Goal: Information Seeking & Learning: Learn about a topic

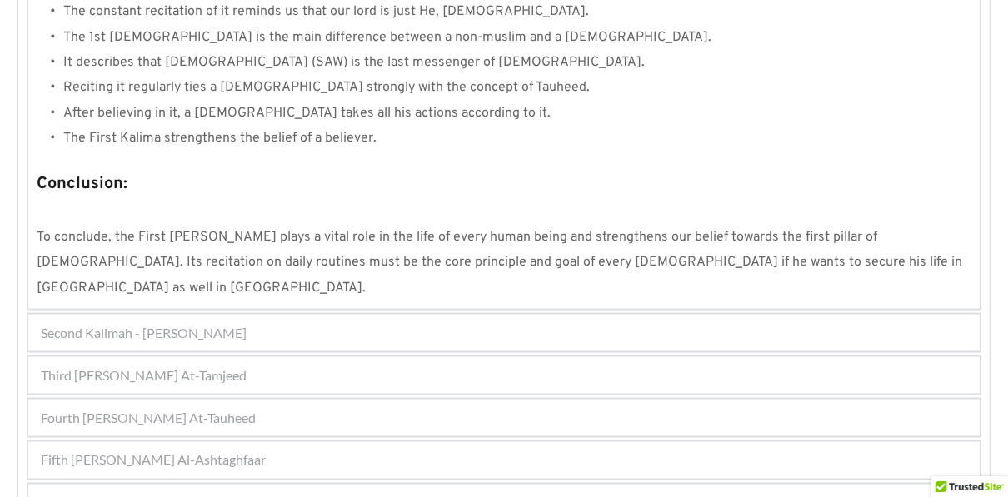
scroll to position [1644, 0]
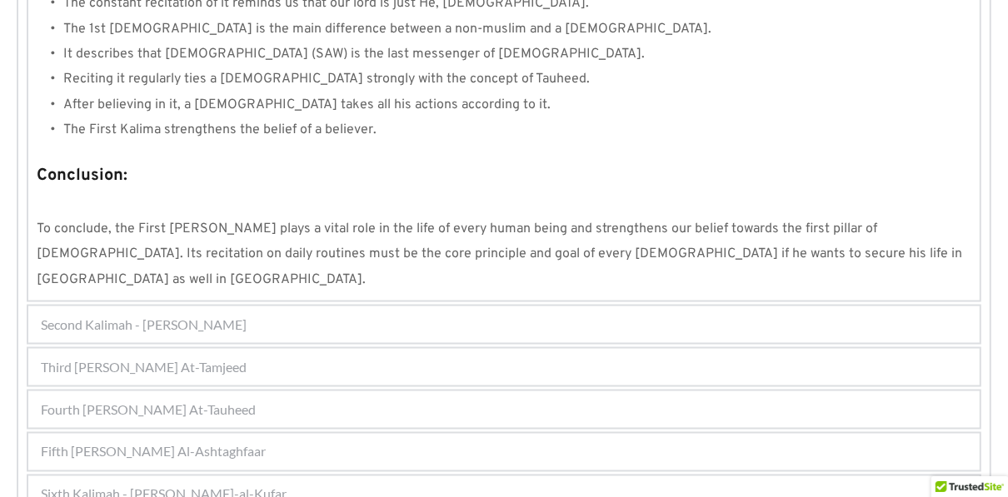
click at [198, 442] on span "Fifth [PERSON_NAME] Al-Ashtaghfaar" at bounding box center [153, 452] width 225 height 20
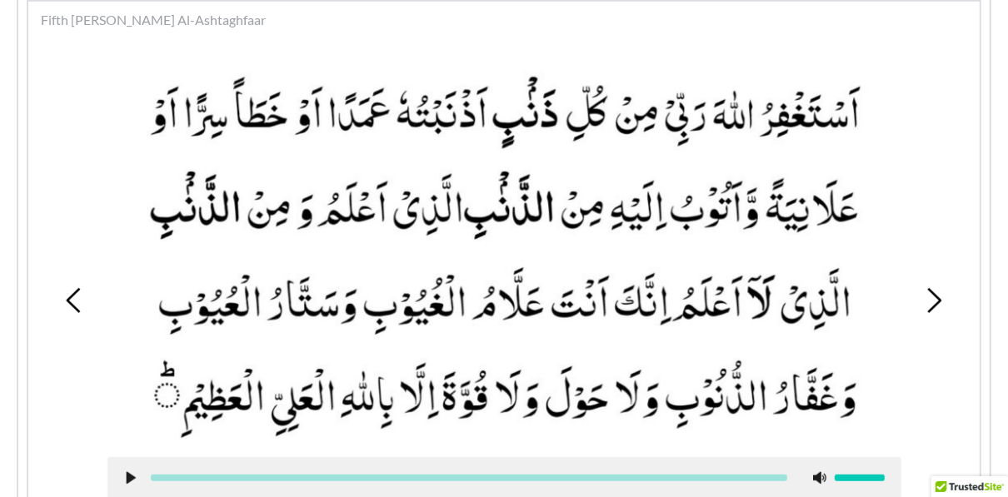
scroll to position [574, 0]
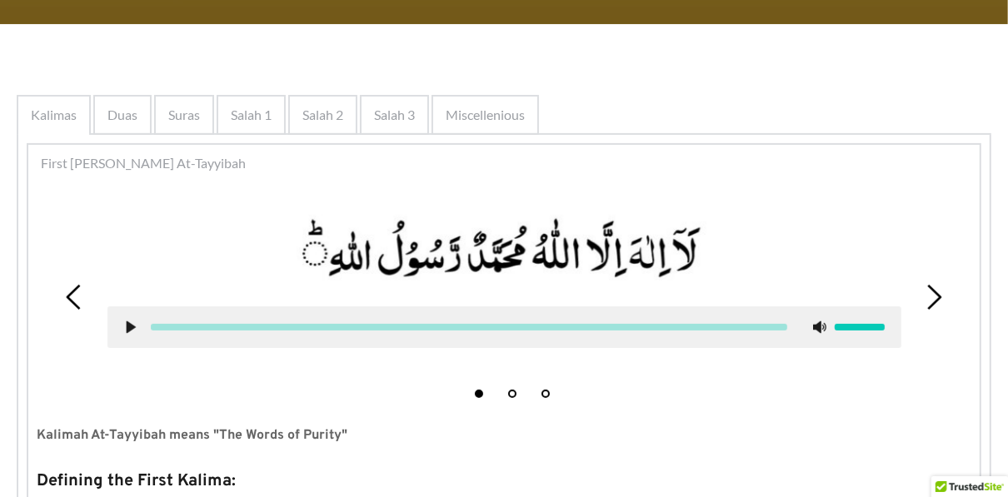
scroll to position [266, 0]
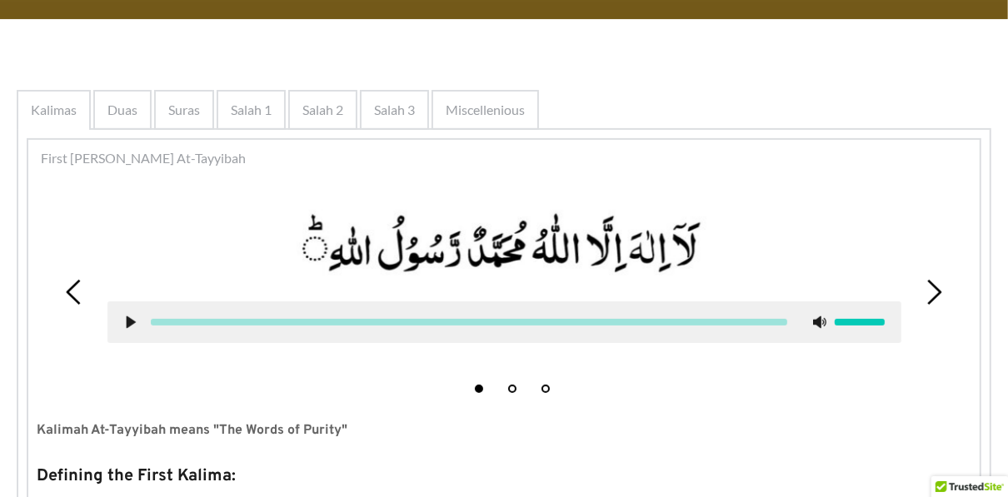
click at [129, 323] on use at bounding box center [131, 322] width 9 height 12
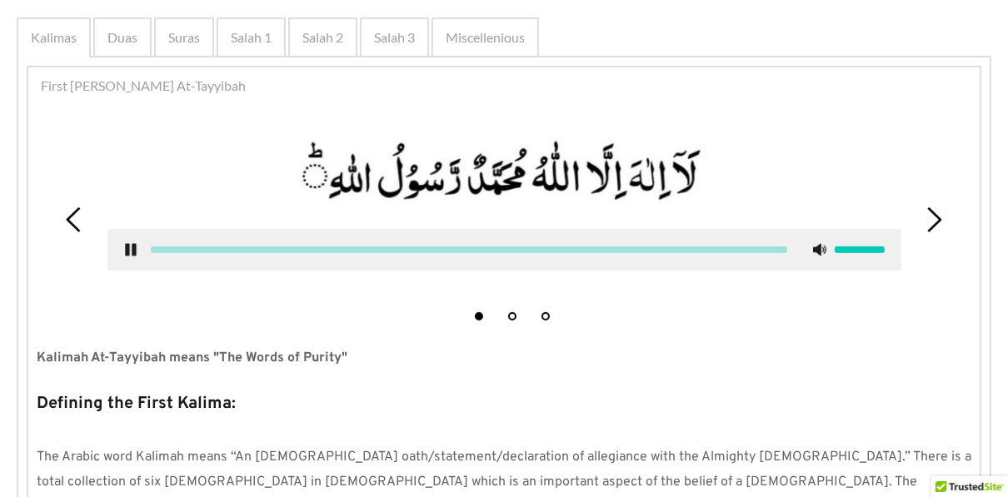
scroll to position [311, 0]
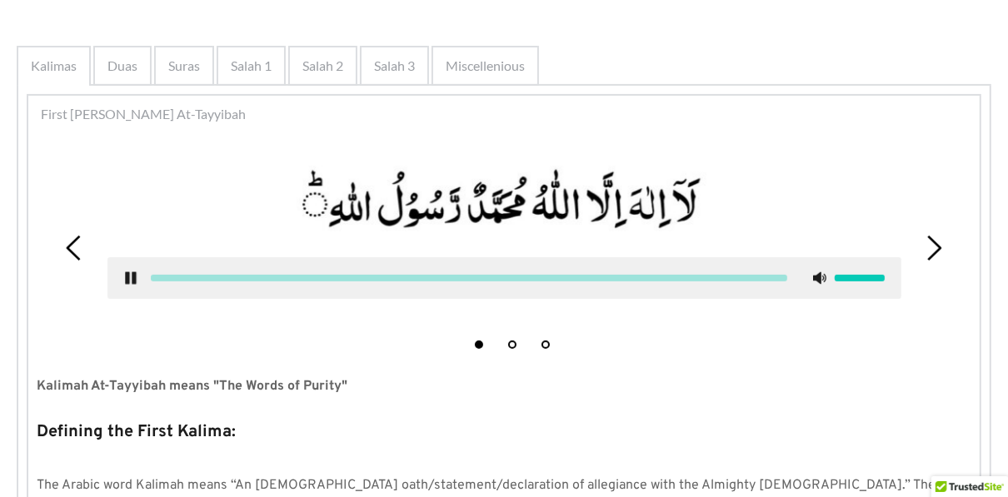
click at [942, 247] on icon at bounding box center [933, 248] width 25 height 25
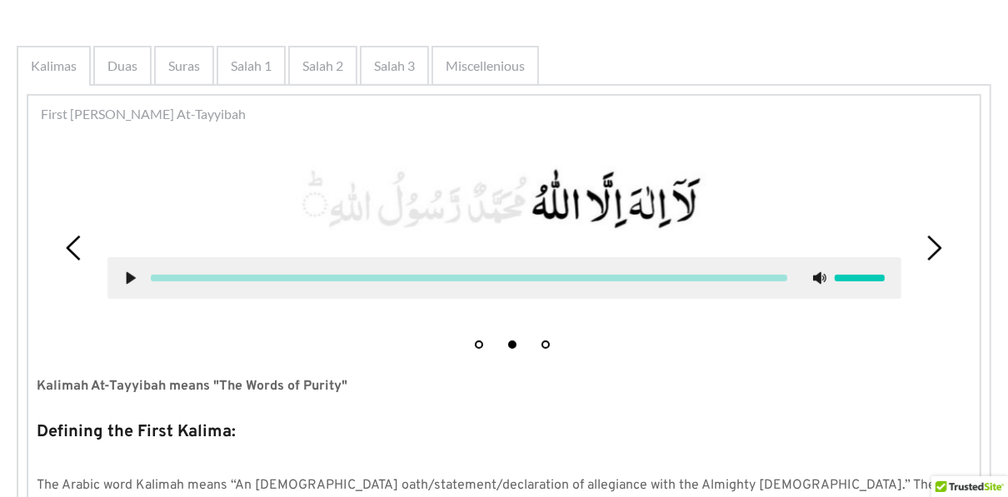
click at [942, 247] on icon at bounding box center [933, 248] width 25 height 25
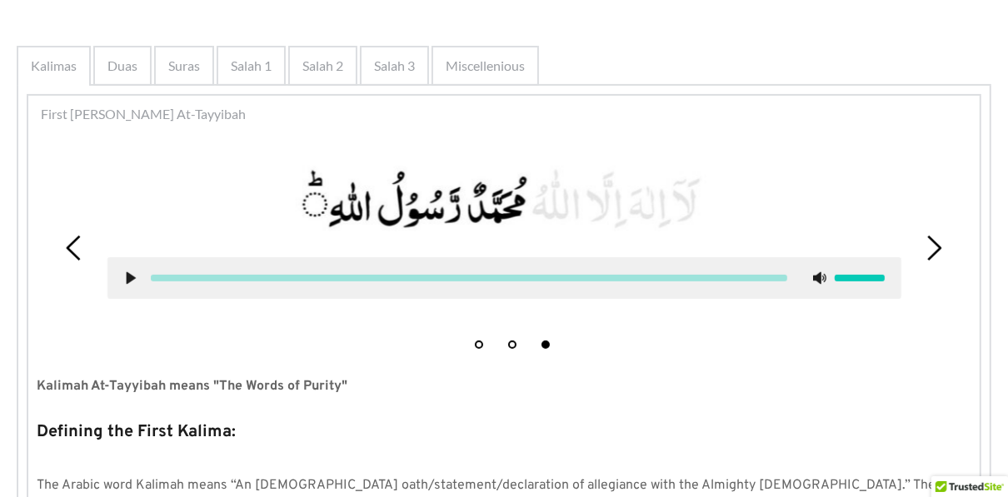
click at [72, 246] on icon at bounding box center [74, 248] width 25 height 25
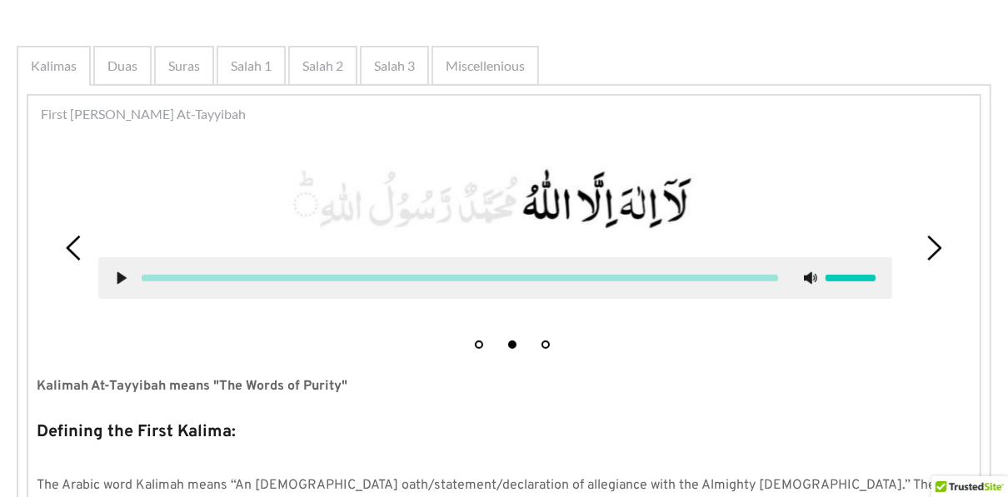
click at [72, 246] on icon at bounding box center [74, 248] width 25 height 25
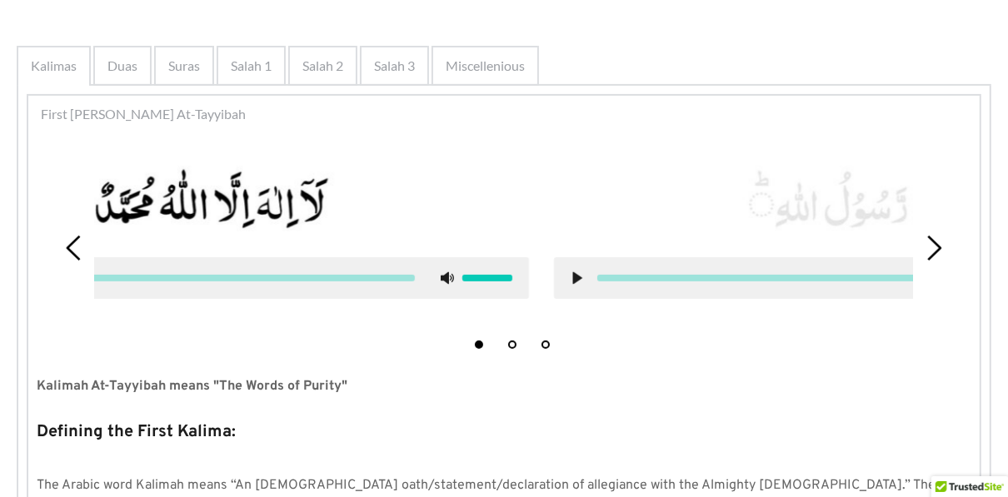
click at [72, 246] on icon at bounding box center [74, 248] width 25 height 25
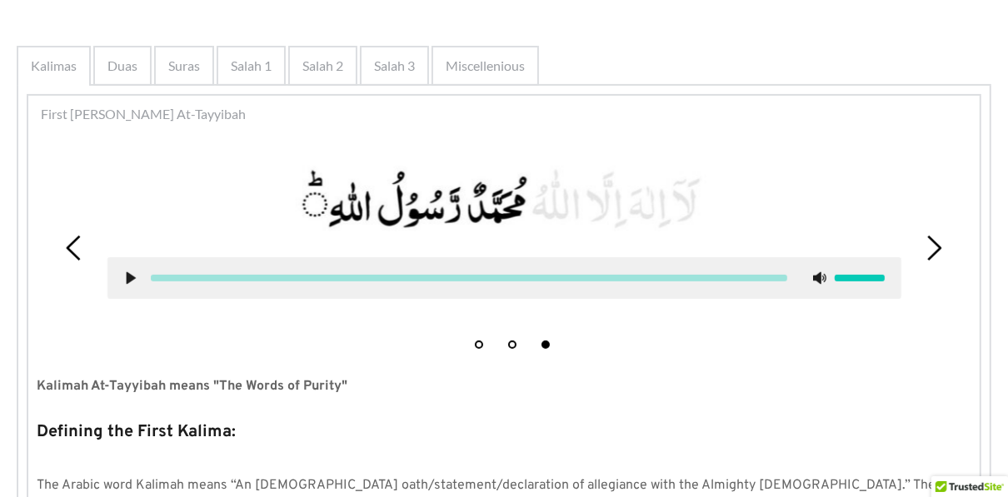
click at [935, 249] on icon at bounding box center [933, 248] width 25 height 25
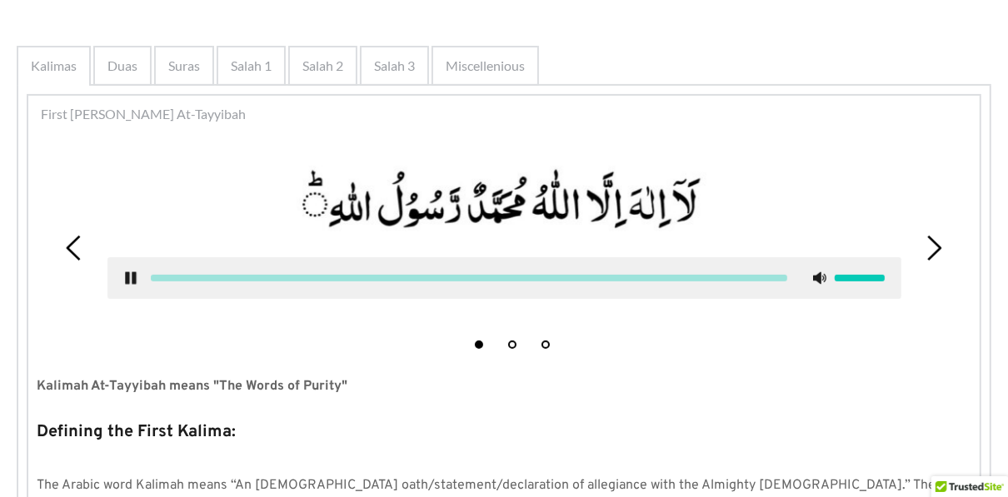
click at [130, 282] on icon at bounding box center [130, 277] width 13 height 13
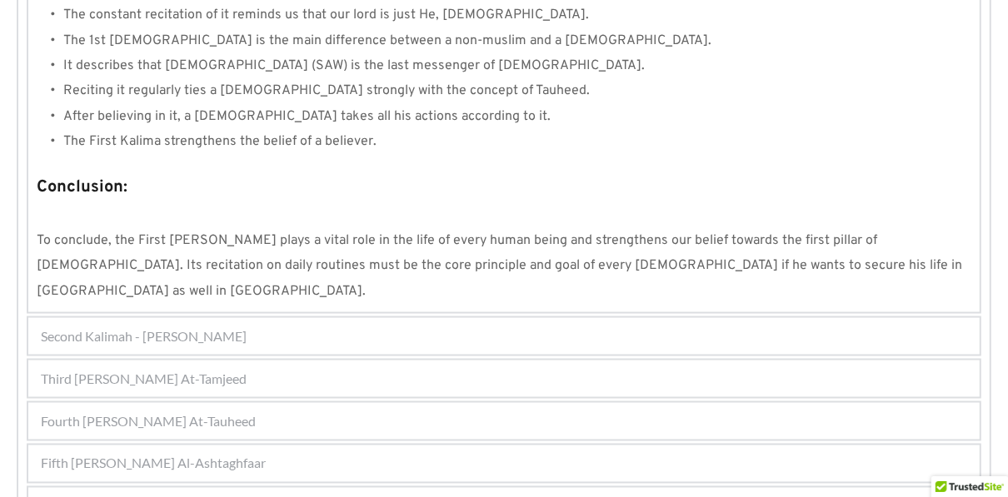
scroll to position [1644, 0]
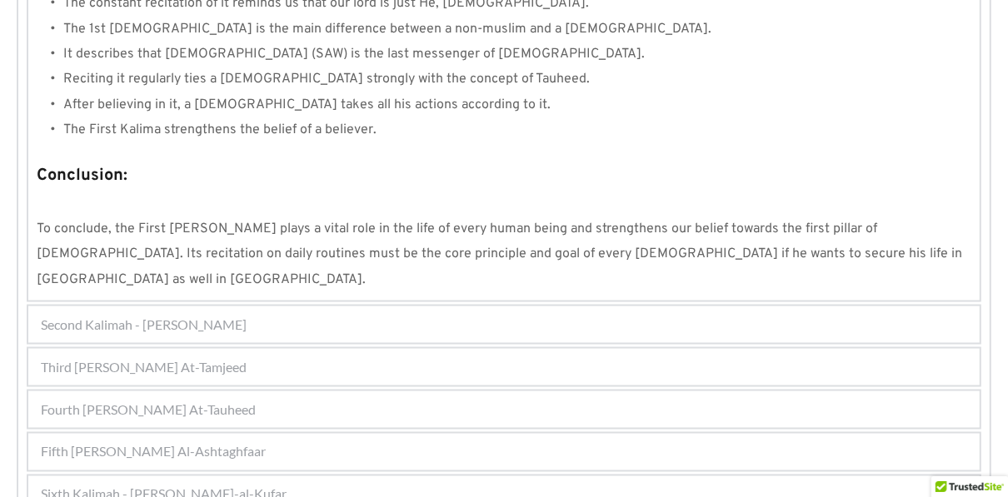
click at [244, 485] on span "Sixth Kalimah - [PERSON_NAME]-al-Kufar" at bounding box center [164, 495] width 246 height 20
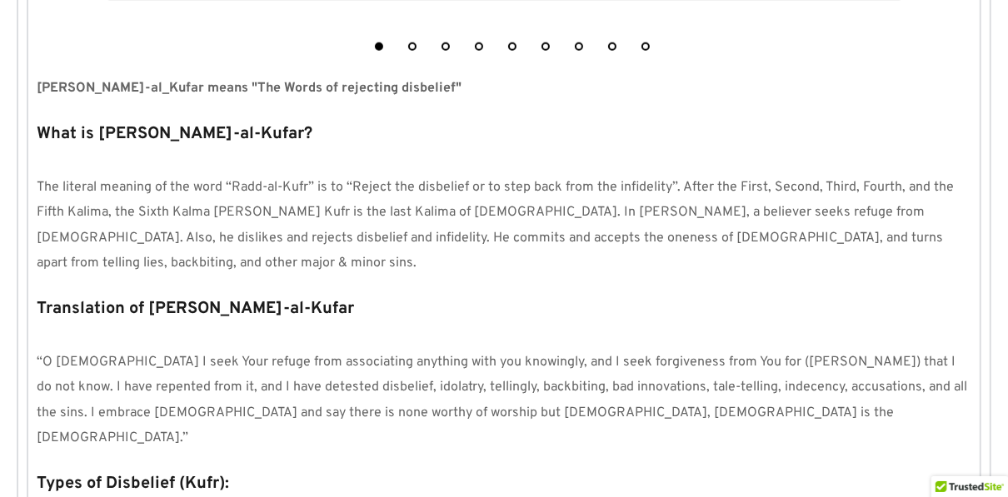
scroll to position [1082, 0]
